Goal: Information Seeking & Learning: Learn about a topic

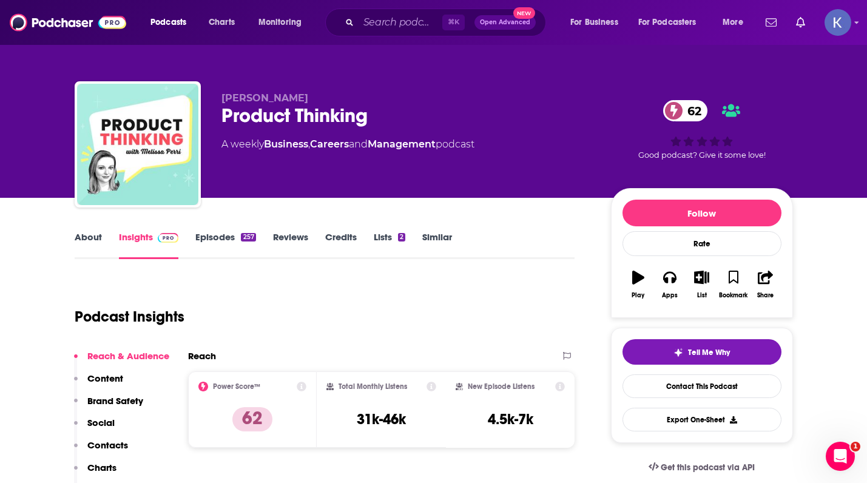
click at [391, 7] on div "Podcasts Charts Monitoring ⌘ K Open Advanced New For Business For Podcasters Mo…" at bounding box center [433, 22] width 867 height 45
click at [391, 28] on input "Search podcasts, credits, & more..." at bounding box center [401, 22] width 84 height 19
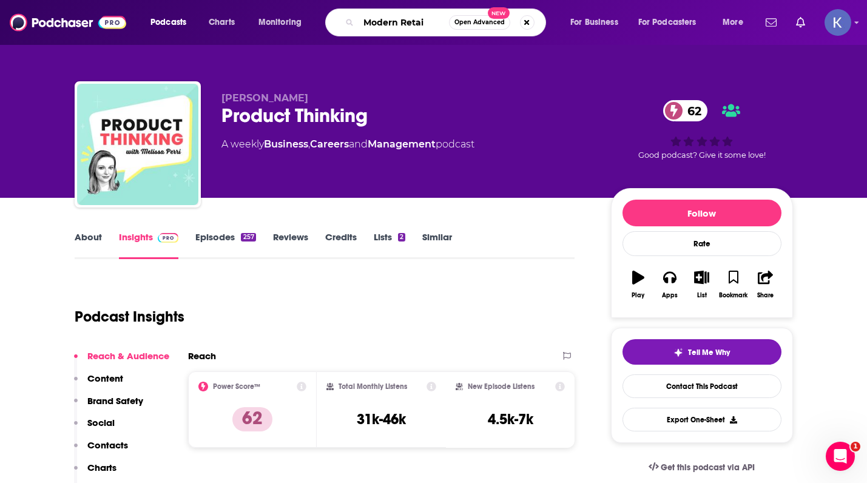
type input "Modern Retail"
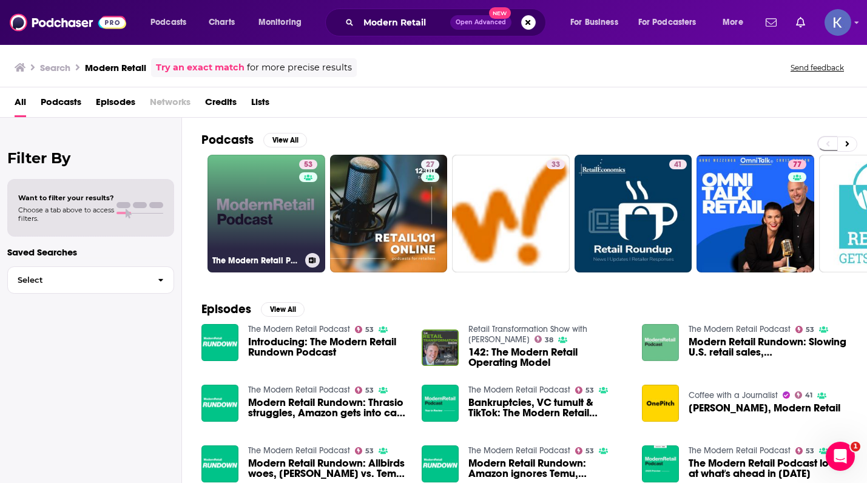
click at [265, 217] on link "53 The Modern Retail Podcast" at bounding box center [266, 214] width 118 height 118
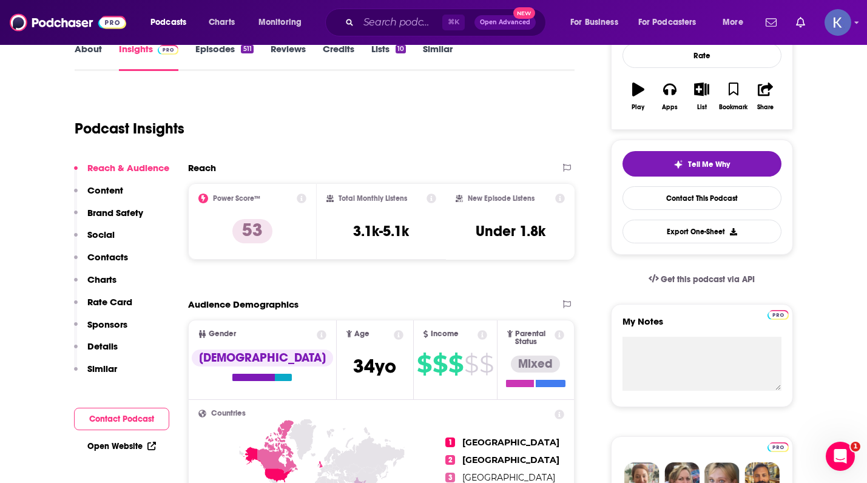
scroll to position [124, 0]
